Goal: Transaction & Acquisition: Purchase product/service

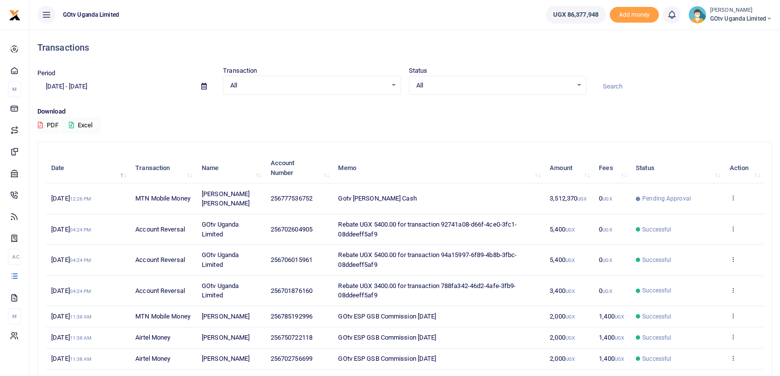
click at [766, 21] on icon at bounding box center [769, 18] width 6 height 7
click at [747, 33] on link "Switch accounts" at bounding box center [735, 36] width 78 height 14
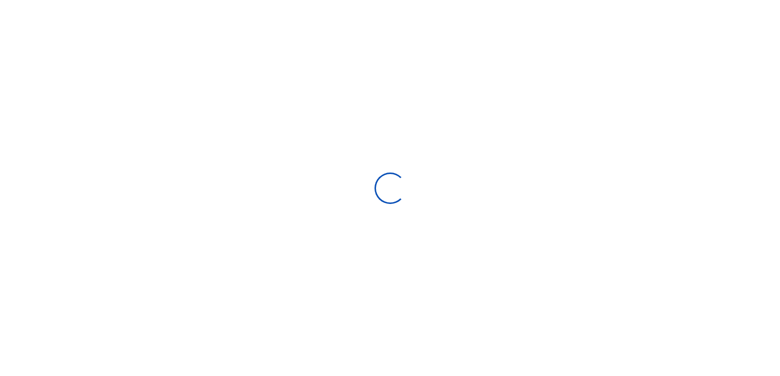
scroll to position [147, 154]
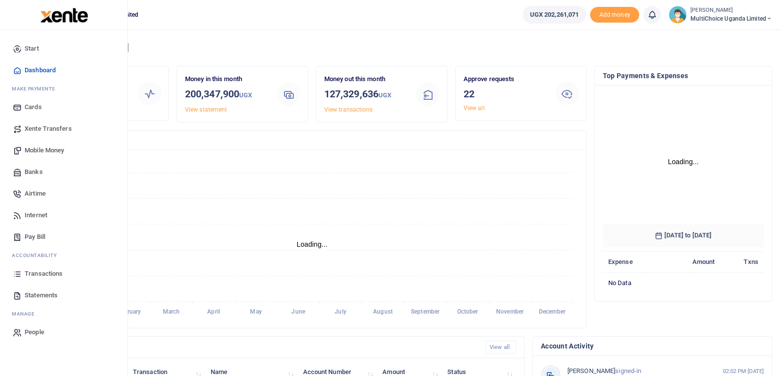
click at [35, 271] on span "Transactions" at bounding box center [44, 274] width 38 height 10
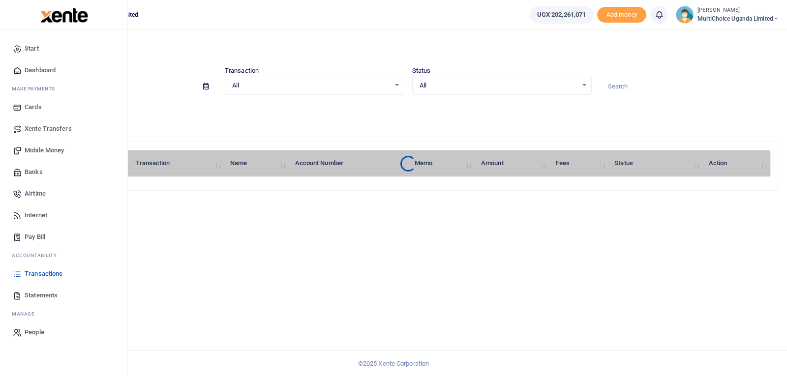
click at [39, 155] on span "Mobile Money" at bounding box center [44, 151] width 39 height 10
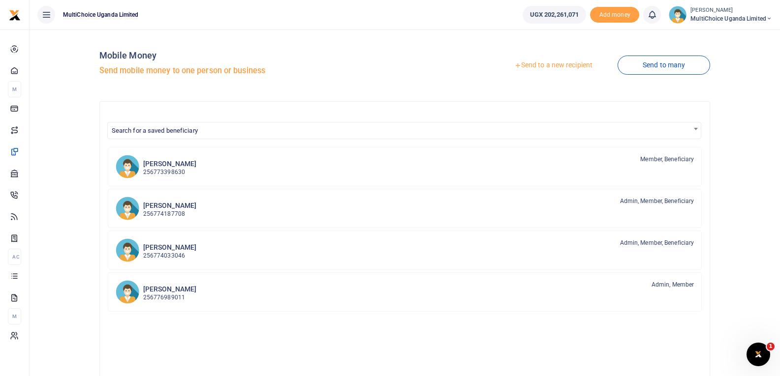
click at [566, 64] on link "Send to a new recipient" at bounding box center [553, 66] width 128 height 18
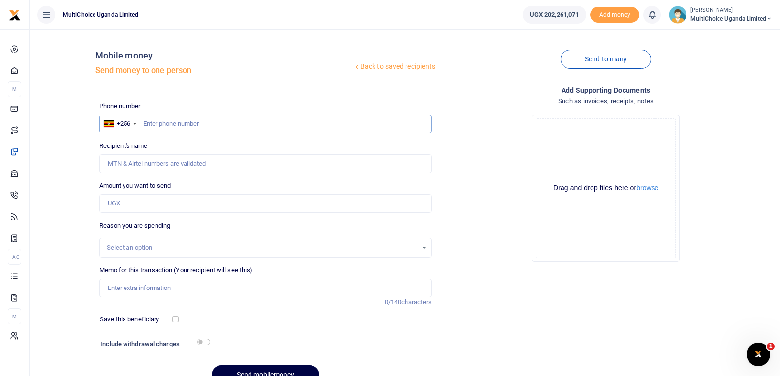
click at [217, 129] on input "text" at bounding box center [265, 124] width 333 height 19
type input "705528727"
click at [187, 199] on input "Amount you want to send" at bounding box center [265, 203] width 333 height 19
type input "500,000"
click at [206, 171] on input "Recipient's name" at bounding box center [265, 164] width 333 height 19
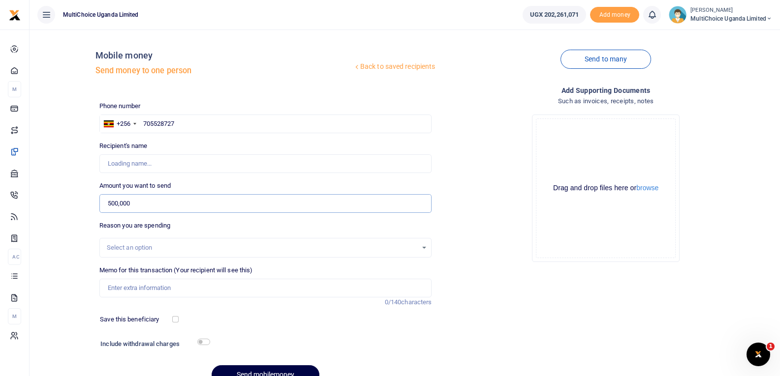
click at [303, 208] on input "500,000" at bounding box center [265, 203] width 333 height 19
type input "[PERSON_NAME]"
click at [220, 253] on div "Select an option" at bounding box center [265, 248] width 333 height 20
click at [203, 289] on input "Memo for this transaction (Your recipient will see this)" at bounding box center [265, 288] width 333 height 19
type input "s"
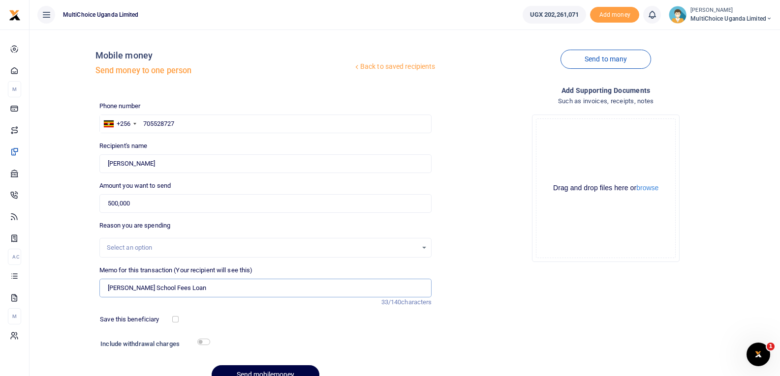
click at [276, 294] on input "[PERSON_NAME] School Fees Loan" at bounding box center [265, 288] width 333 height 19
type input "[PERSON_NAME] School Fees Loan"
click at [111, 202] on input "500,000" at bounding box center [265, 203] width 333 height 19
type input "0"
type input "3,000,000"
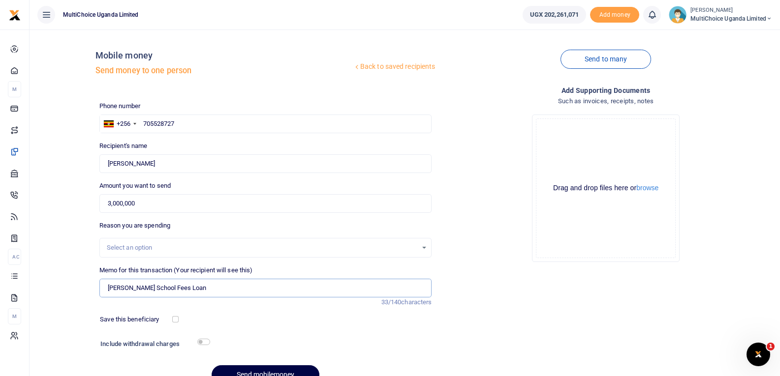
click at [221, 286] on input "[PERSON_NAME] School Fees Loan" at bounding box center [265, 288] width 333 height 19
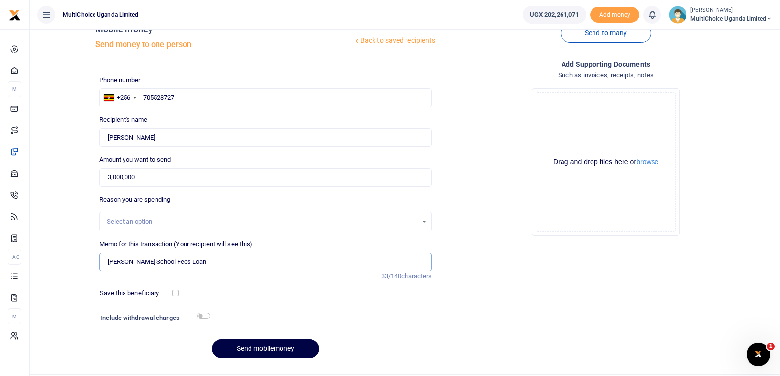
scroll to position [50, 0]
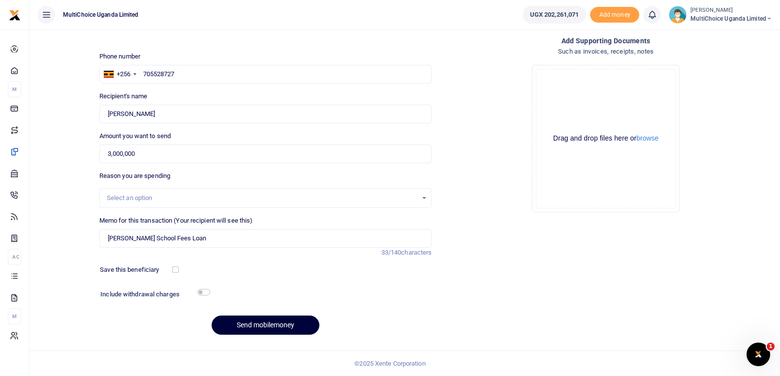
click at [261, 323] on button "Send mobilemoney" at bounding box center [266, 325] width 108 height 19
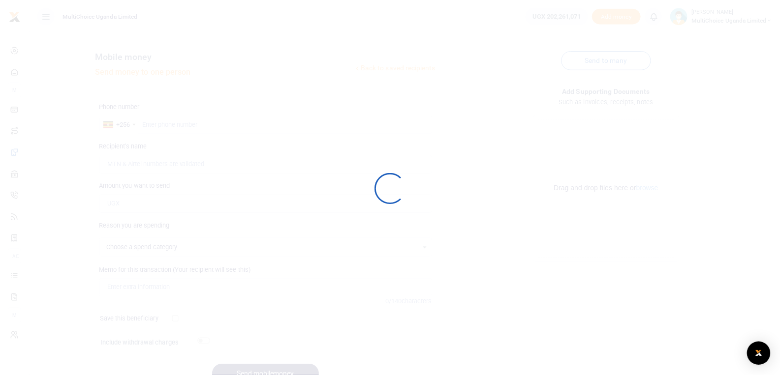
scroll to position [50, 0]
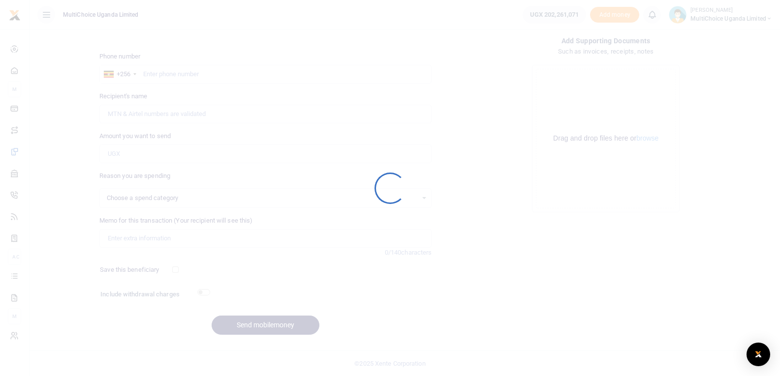
select select
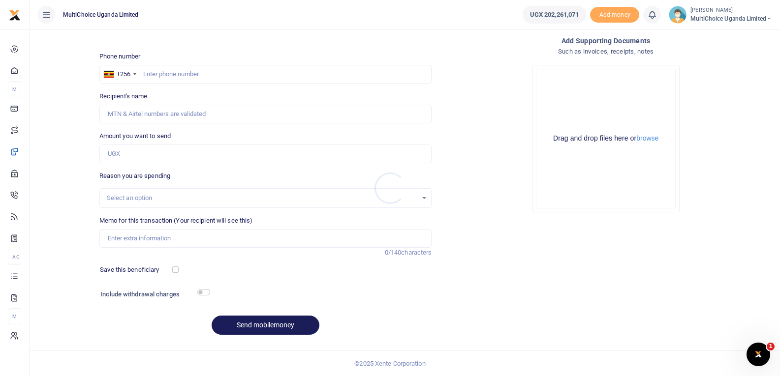
scroll to position [0, 0]
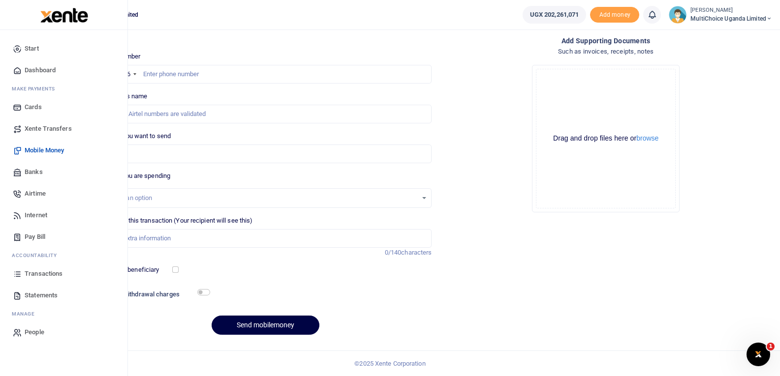
click at [50, 285] on link "Statements" at bounding box center [64, 296] width 112 height 22
click at [50, 279] on link "Transactions" at bounding box center [64, 274] width 112 height 22
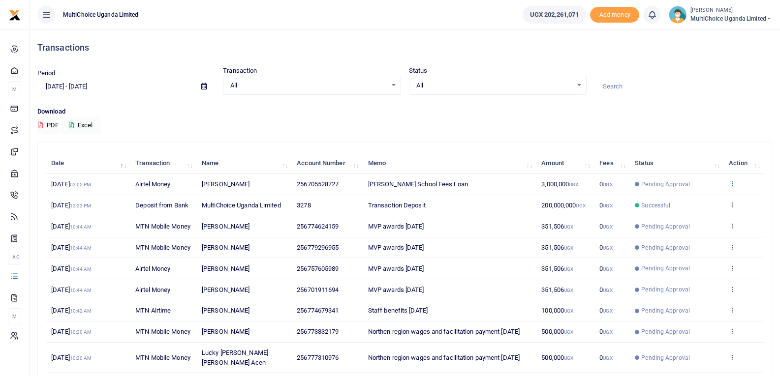
click at [734, 182] on icon at bounding box center [732, 183] width 6 height 7
click at [706, 201] on link "View details" at bounding box center [696, 200] width 78 height 14
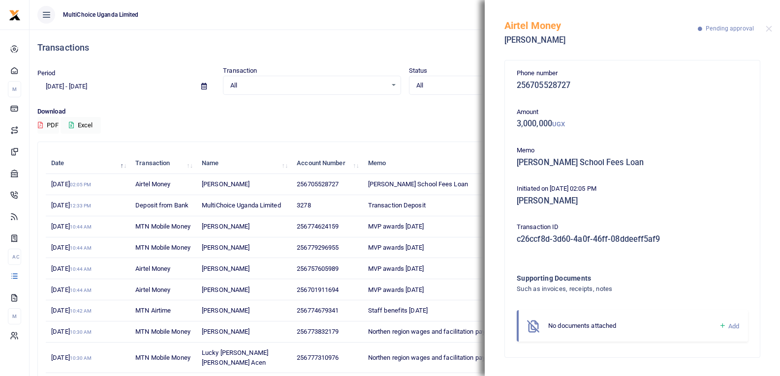
click at [723, 323] on icon at bounding box center [722, 326] width 7 height 9
click at [722, 326] on icon at bounding box center [722, 326] width 7 height 9
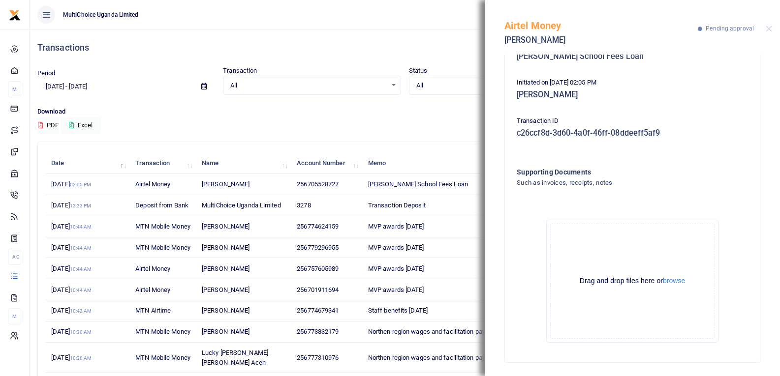
scroll to position [109, 0]
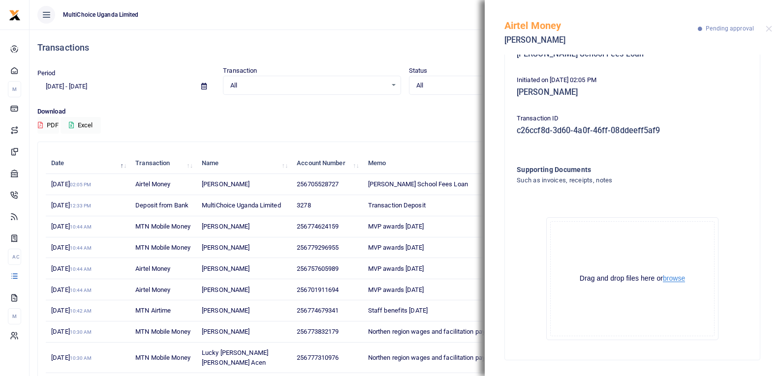
click at [678, 279] on button "browse" at bounding box center [674, 278] width 22 height 7
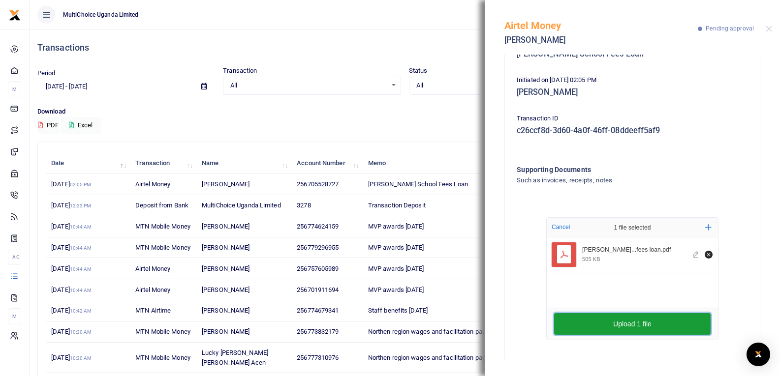
click at [645, 326] on button "Upload 1 file" at bounding box center [632, 324] width 156 height 22
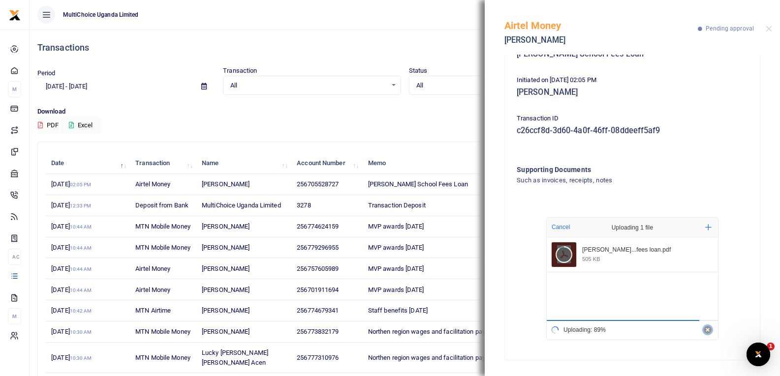
scroll to position [0, 0]
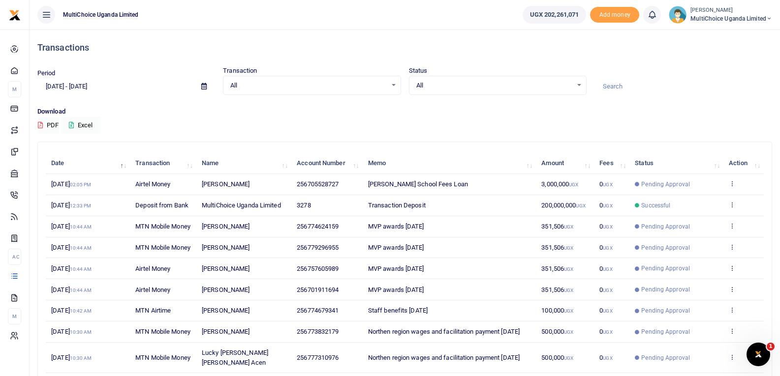
click at [728, 180] on td "View details Send again" at bounding box center [743, 184] width 40 height 21
click at [734, 190] on td "View details Send again" at bounding box center [743, 184] width 40 height 21
click at [734, 181] on icon at bounding box center [732, 183] width 6 height 7
click at [705, 204] on link "View details" at bounding box center [696, 200] width 78 height 14
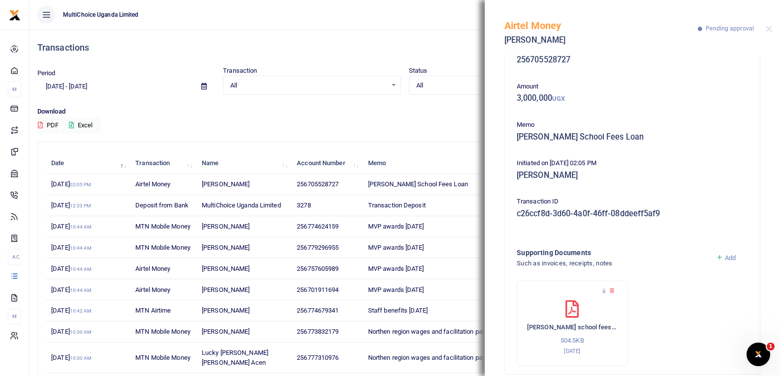
scroll to position [40, 0]
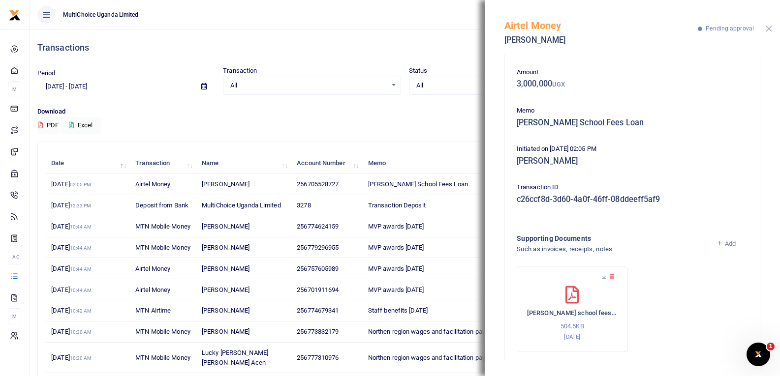
click at [768, 31] on button "Close" at bounding box center [769, 29] width 6 height 6
